Goal: Information Seeking & Learning: Learn about a topic

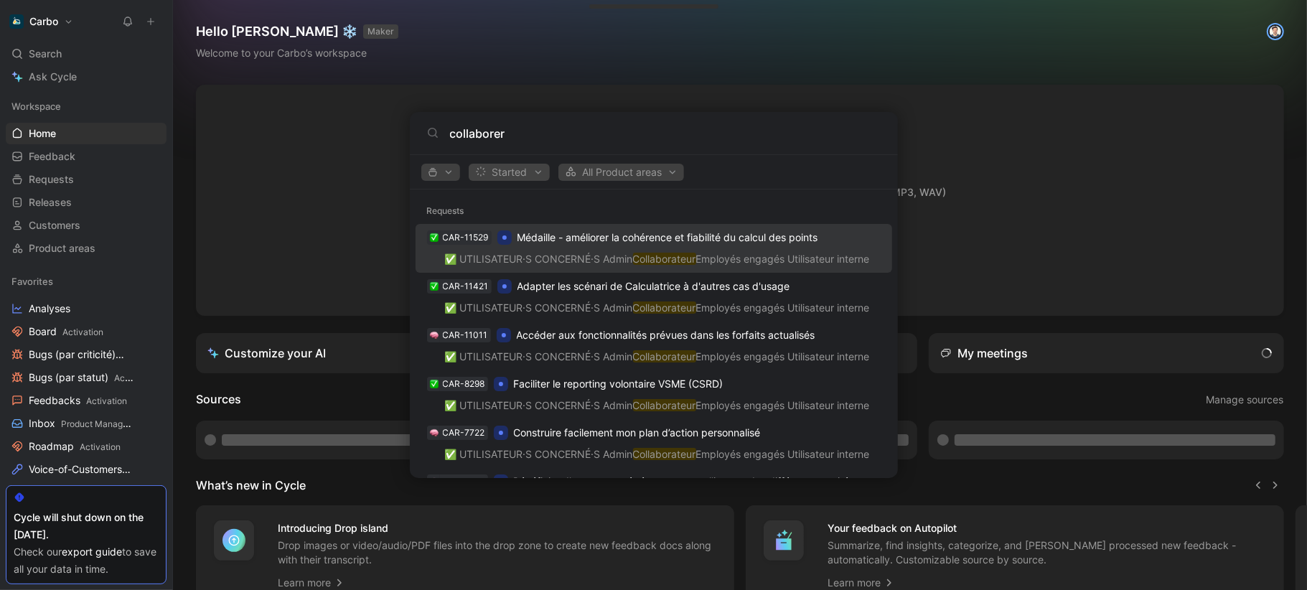
type input "collaborer"
click at [494, 165] on span "Started" at bounding box center [509, 172] width 68 height 17
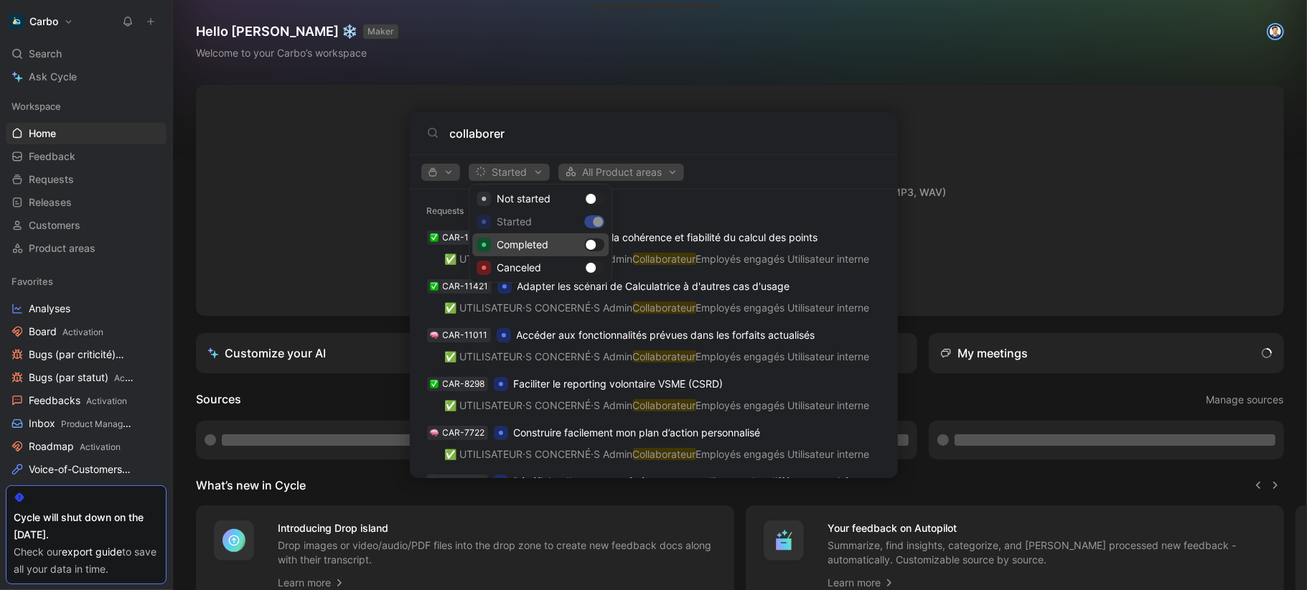
click at [602, 245] on div "Completed" at bounding box center [540, 244] width 136 height 23
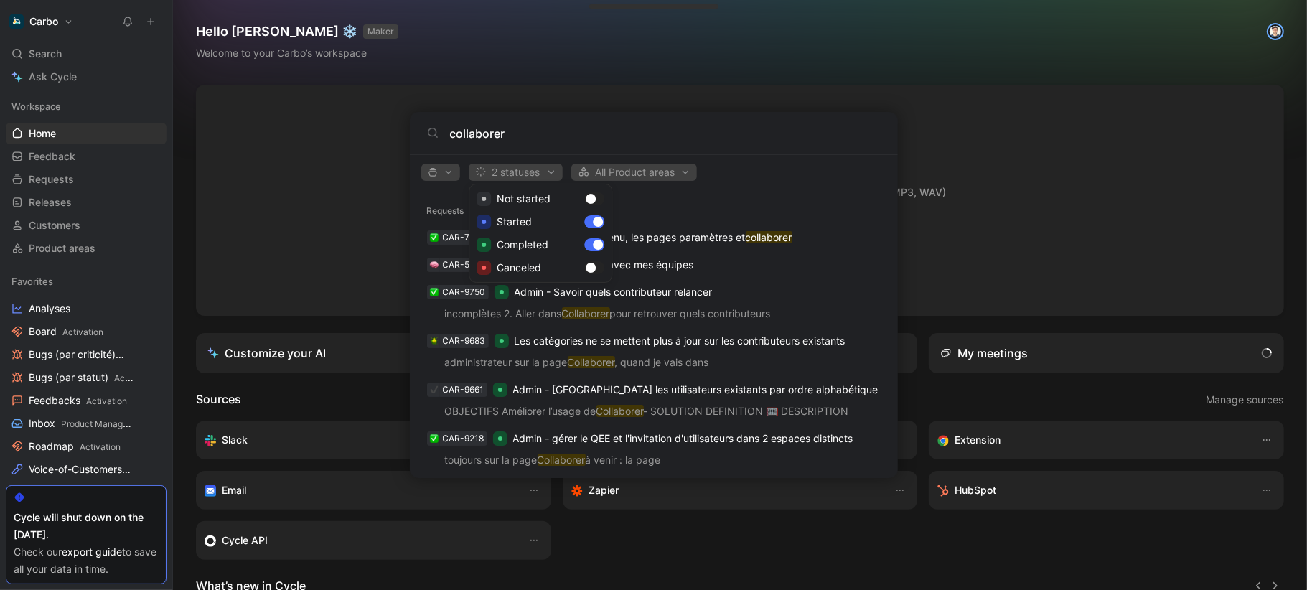
click at [797, 177] on div at bounding box center [653, 295] width 1307 height 590
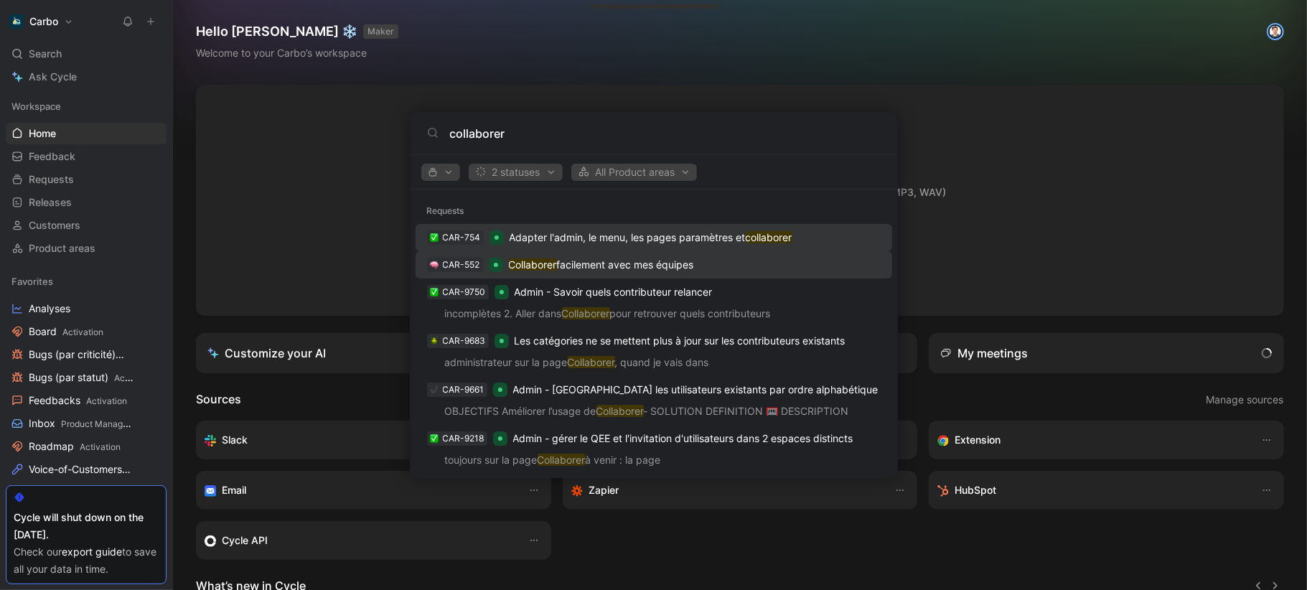
click at [682, 260] on p "Collaborer facilement avec mes équipes" at bounding box center [601, 264] width 185 height 17
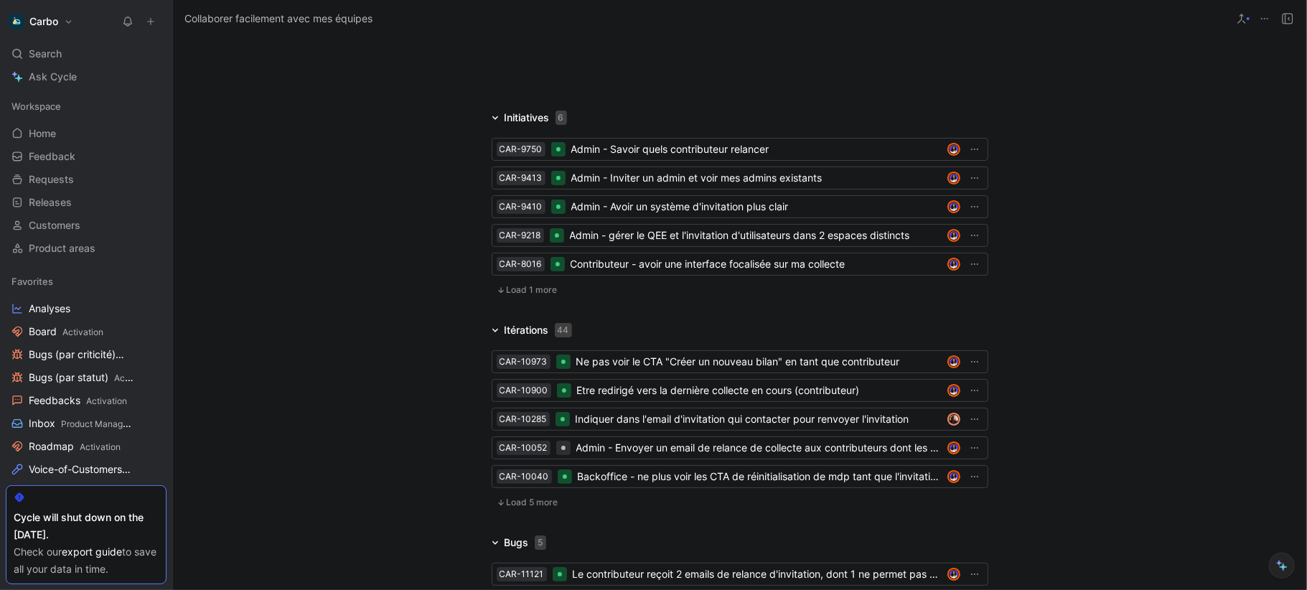
scroll to position [3865, 0]
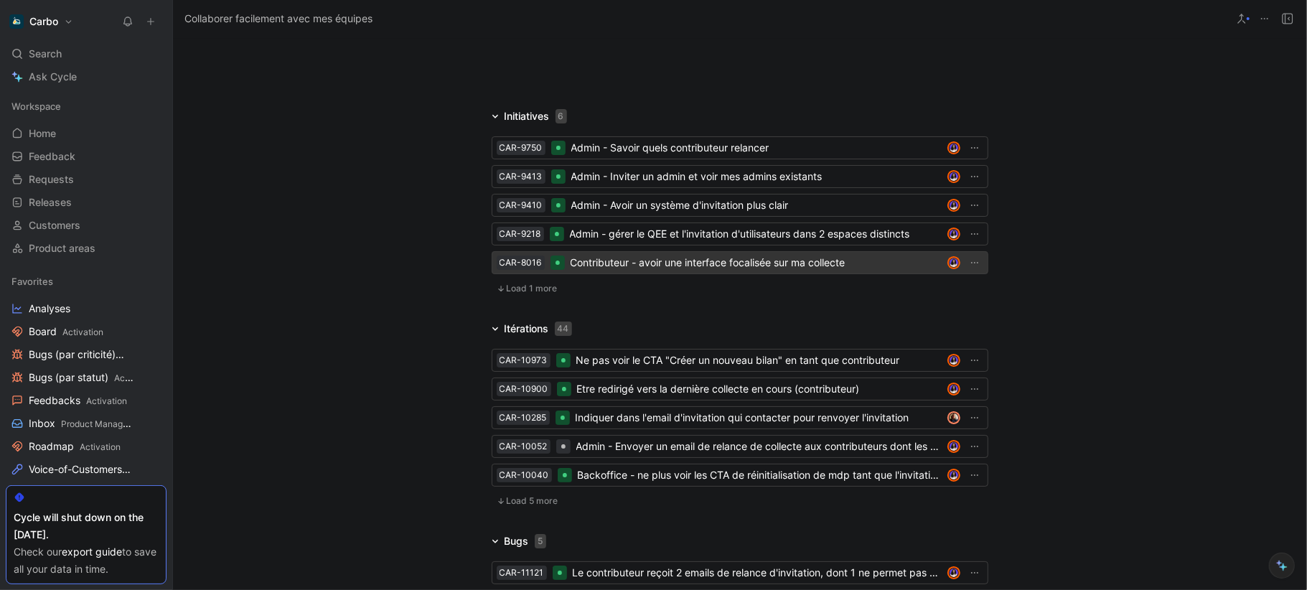
click at [790, 271] on div "Contributeur - avoir une interface focalisée sur ma collecte" at bounding box center [756, 262] width 371 height 17
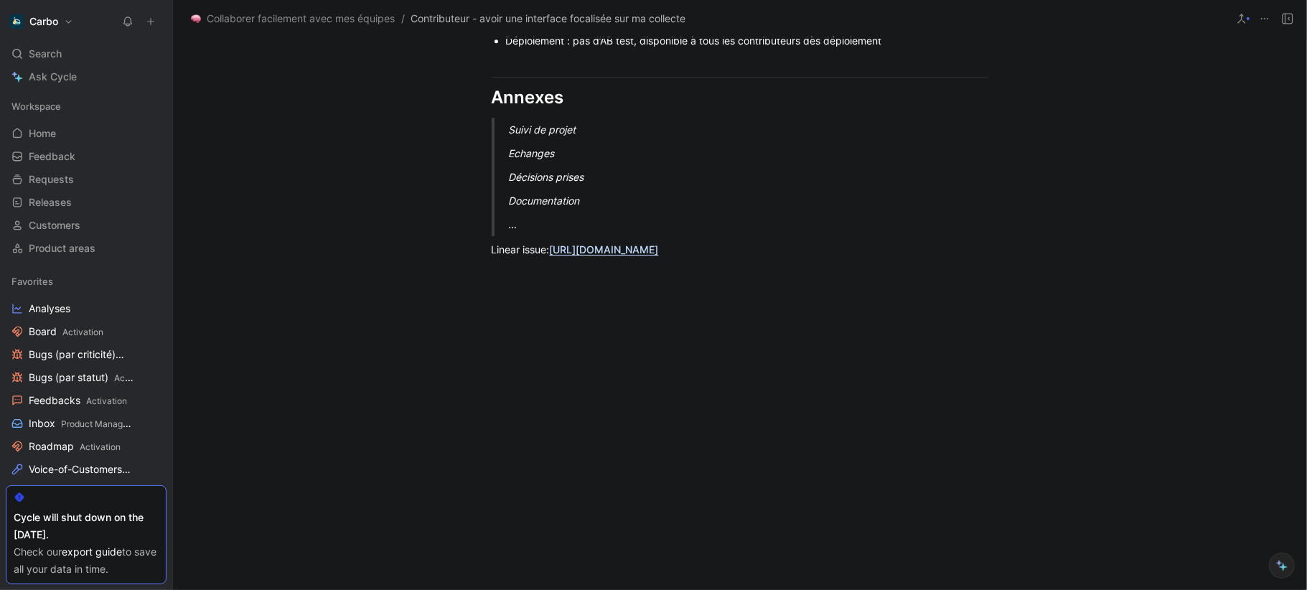
scroll to position [3188, 0]
drag, startPoint x: 592, startPoint y: 268, endPoint x: 485, endPoint y: 185, distance: 134.6
click at [485, 185] on blockquote "Suivi de projet Echanges Décisions prises Documentation …" at bounding box center [739, 176] width 551 height 118
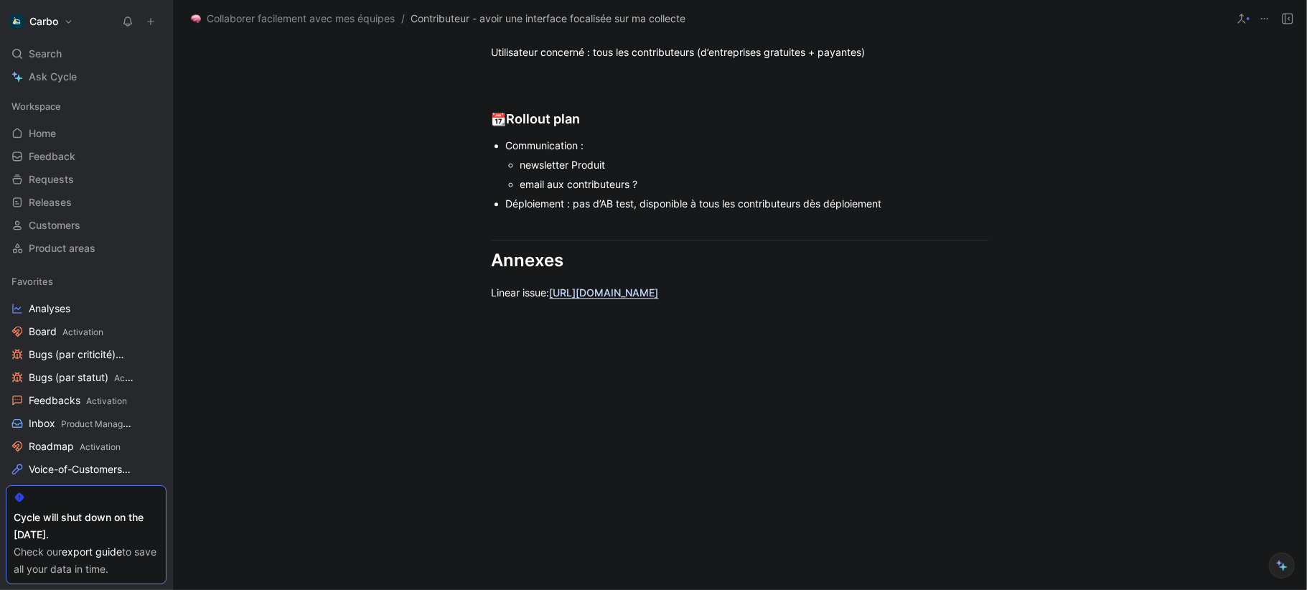
scroll to position [3022, 0]
click at [632, 301] on link "[URL][DOMAIN_NAME]" at bounding box center [604, 295] width 109 height 12
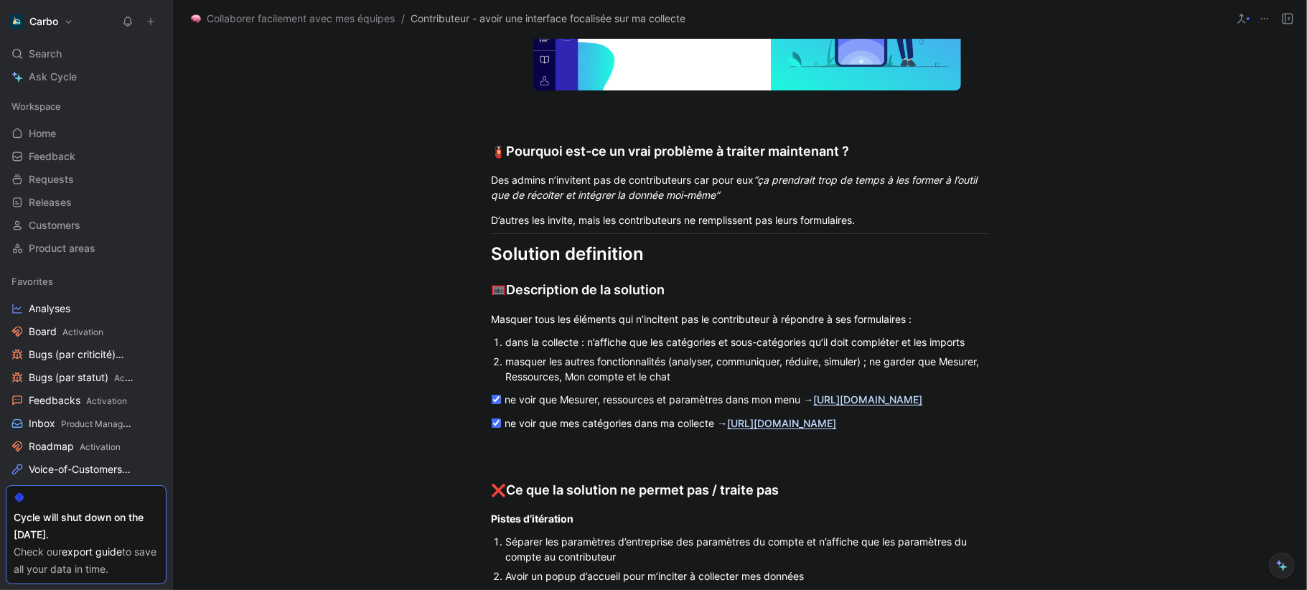
scroll to position [2358, 0]
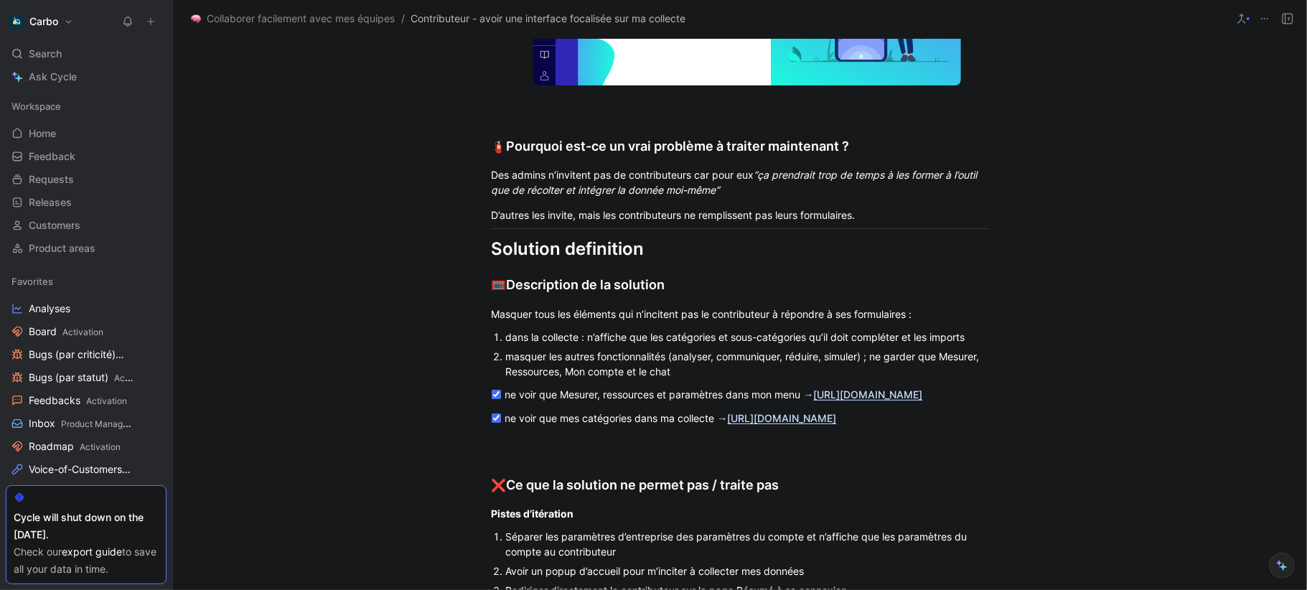
click at [814, 401] on link "[URL][DOMAIN_NAME]" at bounding box center [868, 394] width 109 height 12
